Goal: Information Seeking & Learning: Find specific fact

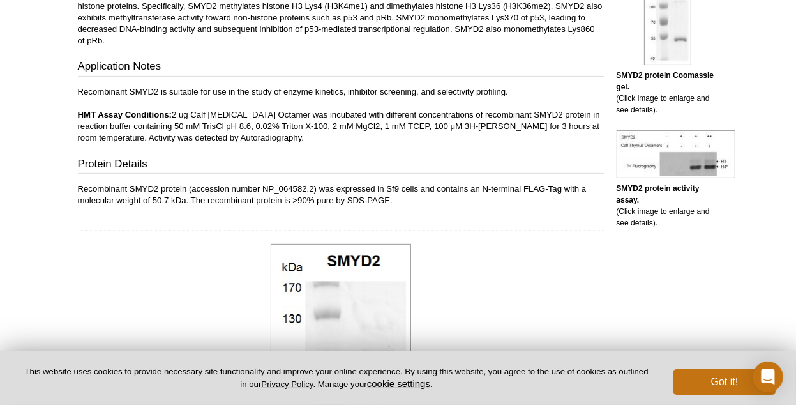
scroll to position [332, 0]
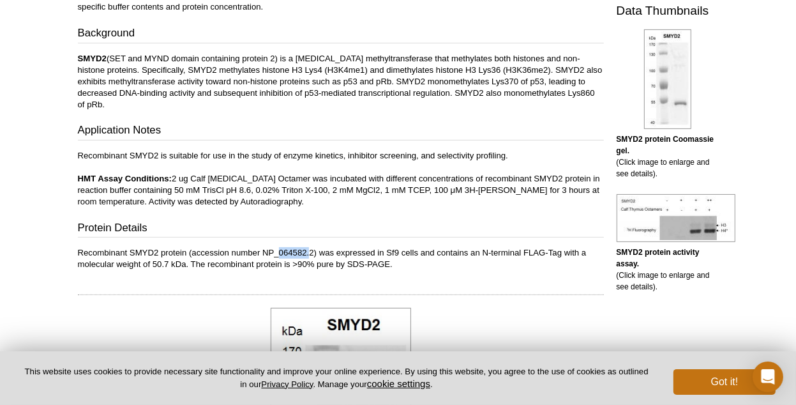
drag, startPoint x: 281, startPoint y: 236, endPoint x: 312, endPoint y: 243, distance: 31.4
click at [312, 247] on p "Recombinant SMYD2 protein (accession number NP_064582.2) was expressed in Sf9 c…" at bounding box center [341, 258] width 526 height 23
drag, startPoint x: 312, startPoint y: 243, endPoint x: 263, endPoint y: 238, distance: 48.7
click at [263, 247] on p "Recombinant SMYD2 protein (accession number NP_064582.2) was expressed in Sf9 c…" at bounding box center [341, 258] width 526 height 23
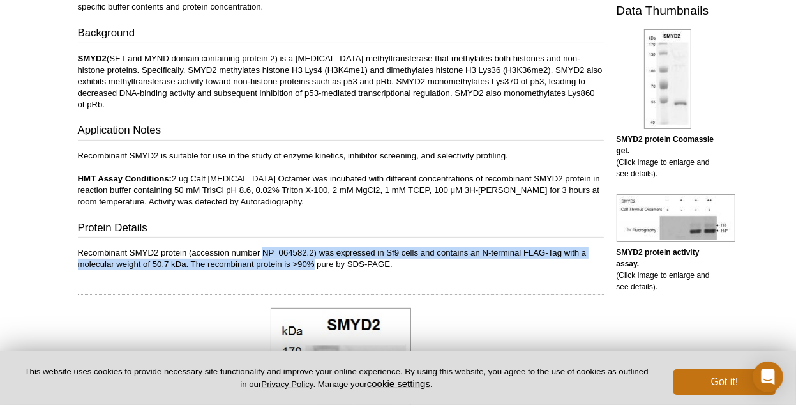
drag, startPoint x: 263, startPoint y: 238, endPoint x: 309, endPoint y: 246, distance: 46.6
click at [309, 247] on p "Recombinant SMYD2 protein (accession number NP_064582.2) was expressed in Sf9 c…" at bounding box center [341, 258] width 526 height 23
drag, startPoint x: 309, startPoint y: 246, endPoint x: 308, endPoint y: 238, distance: 7.8
click at [308, 247] on p "Recombinant SMYD2 protein (accession number NP_064582.2) was expressed in Sf9 c…" at bounding box center [341, 258] width 526 height 23
click at [310, 247] on p "Recombinant SMYD2 protein (accession number NP_064582.2) was expressed in Sf9 c…" at bounding box center [341, 258] width 526 height 23
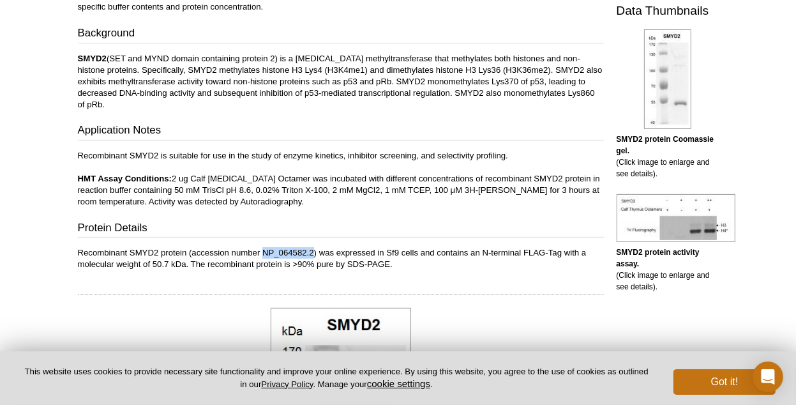
drag, startPoint x: 312, startPoint y: 238, endPoint x: 266, endPoint y: 241, distance: 46.7
click at [266, 247] on p "Recombinant SMYD2 protein (accession number NP_064582.2) was expressed in Sf9 c…" at bounding box center [341, 258] width 526 height 23
copy p "NP_064582.2"
